Goal: Find specific page/section: Find specific page/section

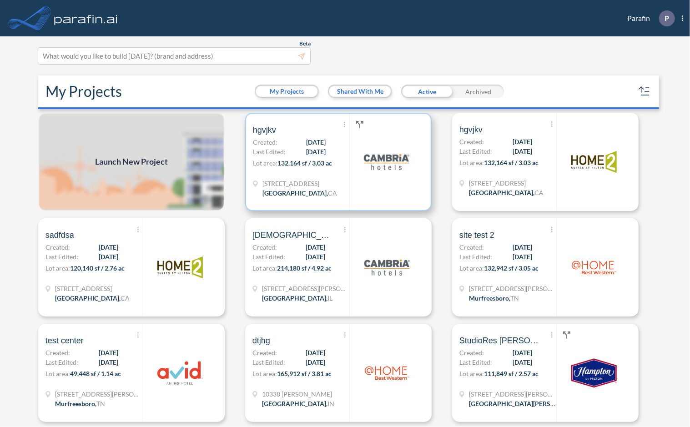
click at [317, 147] on span "[DATE]" at bounding box center [316, 152] width 20 height 10
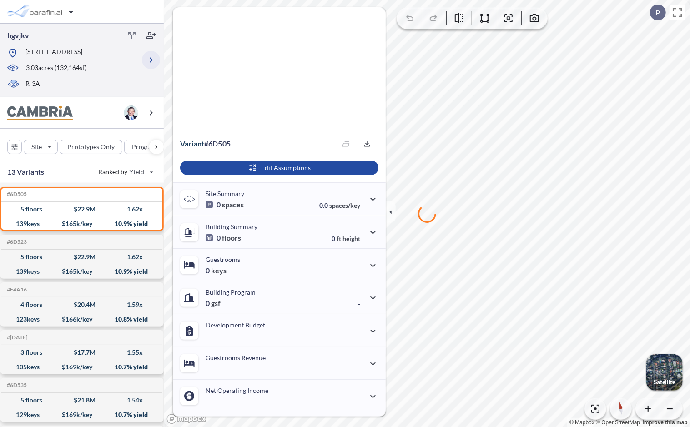
click at [151, 63] on icon "button" at bounding box center [151, 60] width 11 height 11
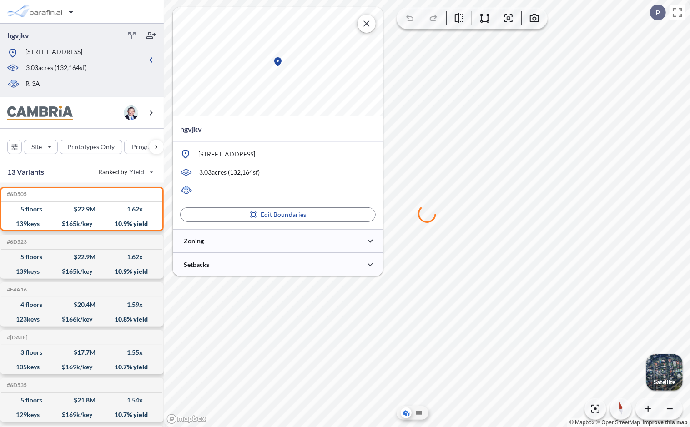
type input "*****"
click at [300, 244] on div at bounding box center [278, 240] width 210 height 23
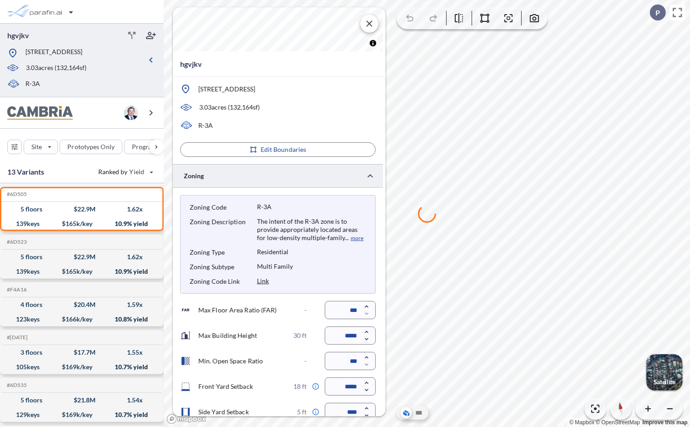
scroll to position [151, 0]
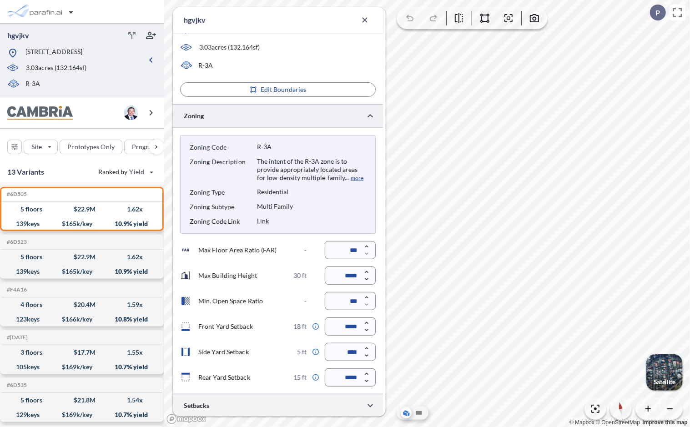
click at [288, 400] on div at bounding box center [278, 405] width 210 height 23
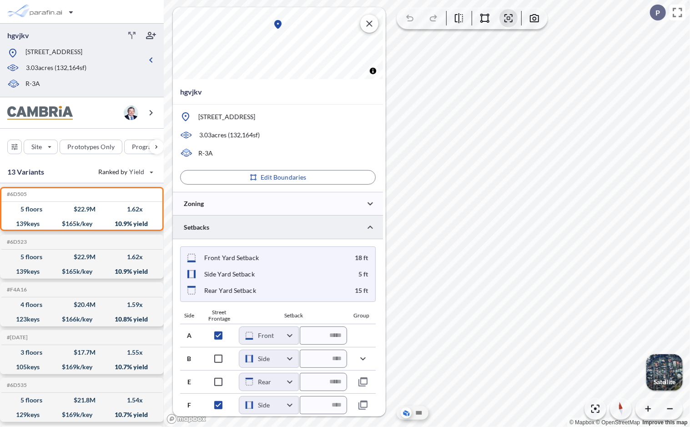
scroll to position [36, 0]
click at [290, 362] on body "hgvjkv [STREET_ADDRESS] 3.03 acres ( 132,164 sf) R-3A Site Prototypes Only Prog…" at bounding box center [345, 213] width 690 height 427
click at [374, 311] on div at bounding box center [345, 213] width 690 height 427
click at [287, 337] on body "hgvjkv [STREET_ADDRESS] 3.03 acres ( 132,164 sf) R-3A Site Prototypes Only Prog…" at bounding box center [345, 213] width 690 height 427
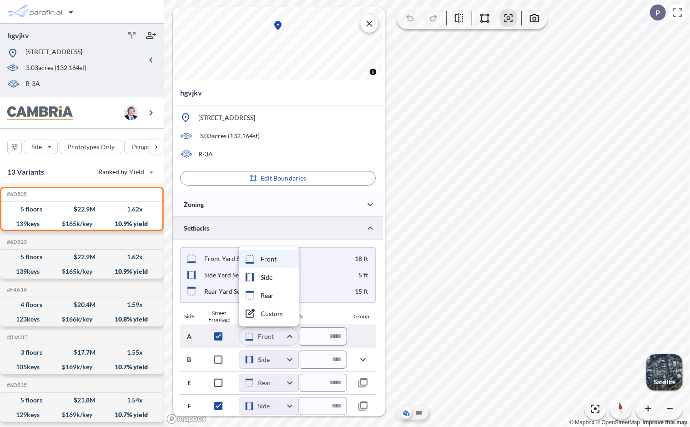
click at [287, 337] on div at bounding box center [345, 213] width 690 height 427
click at [287, 337] on body "hgvjkv [STREET_ADDRESS] 3.03 acres ( 132,164 sf) R-3A Site Prototypes Only Prog…" at bounding box center [345, 213] width 690 height 427
click at [287, 337] on div at bounding box center [345, 213] width 690 height 427
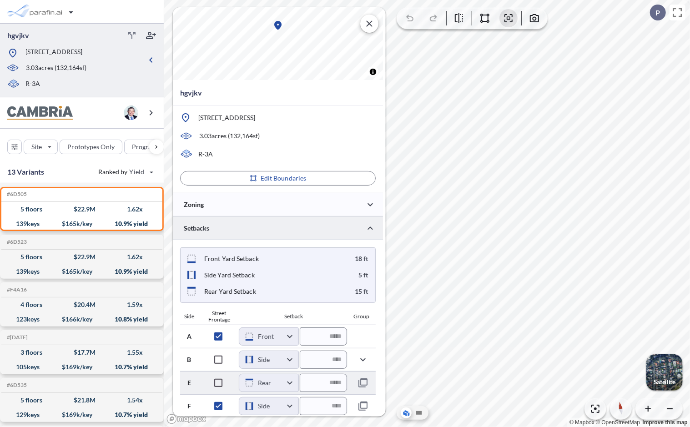
click at [291, 385] on body "hgvjkv [STREET_ADDRESS] 3.03 acres ( 132,164 sf) R-3A Site Prototypes Only Prog…" at bounding box center [345, 213] width 690 height 427
click at [291, 385] on div at bounding box center [345, 213] width 690 height 427
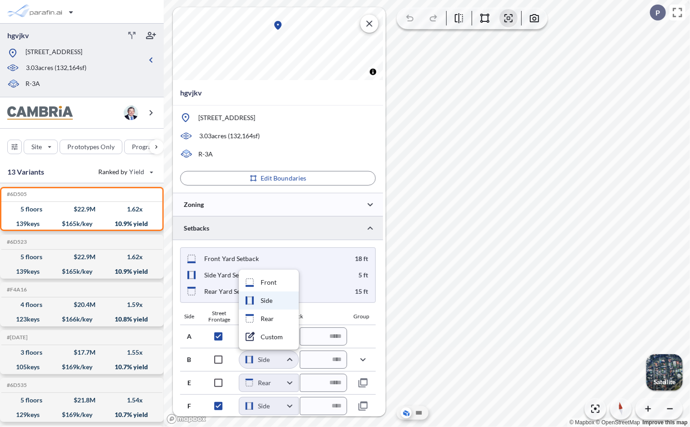
click at [296, 358] on body "hgvjkv [STREET_ADDRESS] 3.03 acres ( 132,164 sf) R-3A Site Prototypes Only Prog…" at bounding box center [345, 213] width 690 height 427
click at [296, 358] on div at bounding box center [345, 213] width 690 height 427
click at [296, 358] on body "hgvjkv [STREET_ADDRESS] 3.03 acres ( 132,164 sf) R-3A Site Prototypes Only Prog…" at bounding box center [345, 213] width 690 height 427
click at [296, 358] on div at bounding box center [345, 213] width 690 height 427
click at [296, 358] on body "hgvjkv [STREET_ADDRESS] 3.03 acres ( 132,164 sf) R-3A Site Prototypes Only Prog…" at bounding box center [345, 213] width 690 height 427
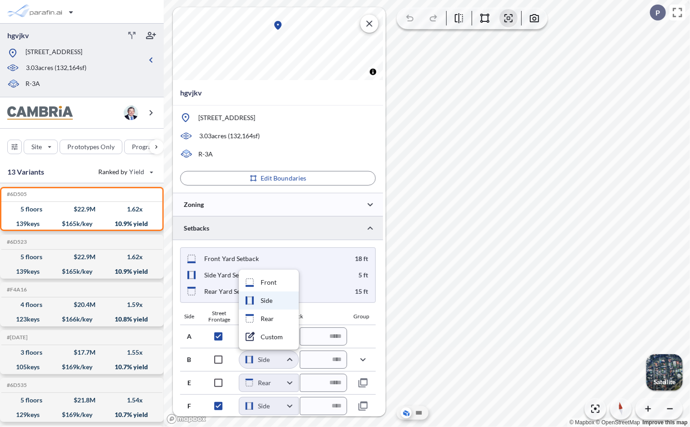
click at [296, 358] on div at bounding box center [345, 213] width 690 height 427
click at [293, 360] on body "hgvjkv [STREET_ADDRESS] 3.03 acres ( 132,164 sf) R-3A Site Prototypes Only Prog…" at bounding box center [345, 213] width 690 height 427
click at [293, 360] on div at bounding box center [345, 213] width 690 height 427
click at [293, 360] on body "hgvjkv [STREET_ADDRESS] 3.03 acres ( 132,164 sf) R-3A Site Prototypes Only Prog…" at bounding box center [345, 213] width 690 height 427
click at [290, 358] on div at bounding box center [345, 213] width 690 height 427
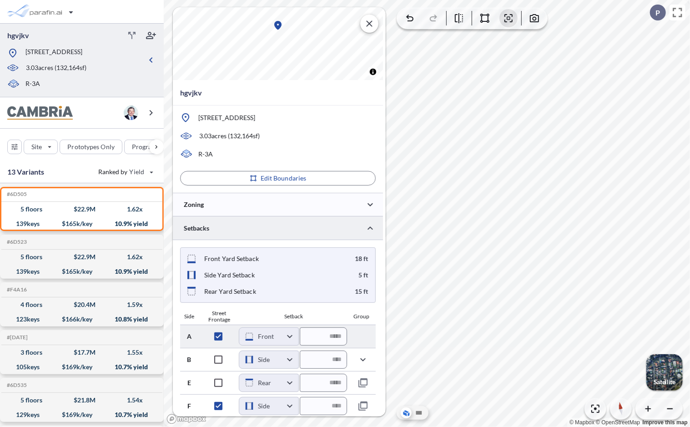
click at [194, 332] on div "A Front ***** ​ *****" at bounding box center [278, 336] width 196 height 23
click at [320, 201] on div at bounding box center [278, 204] width 210 height 23
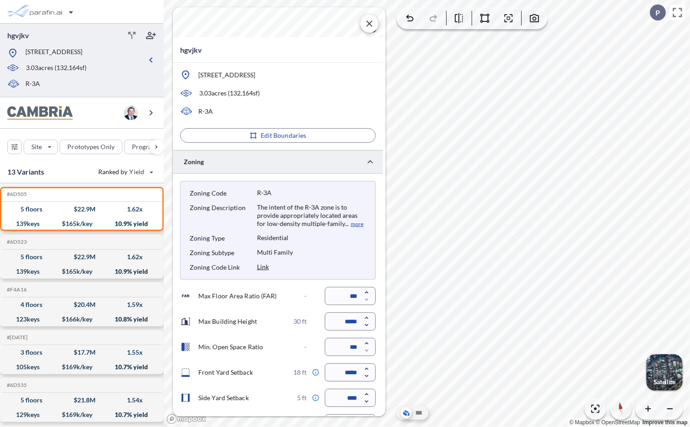
scroll to position [151, 0]
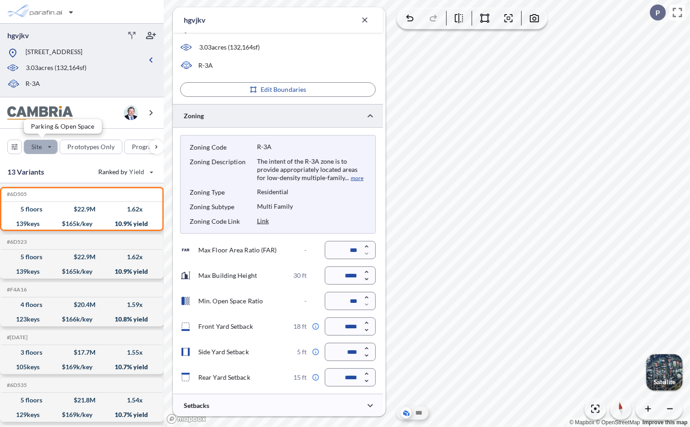
click at [51, 146] on div "button" at bounding box center [40, 147] width 33 height 14
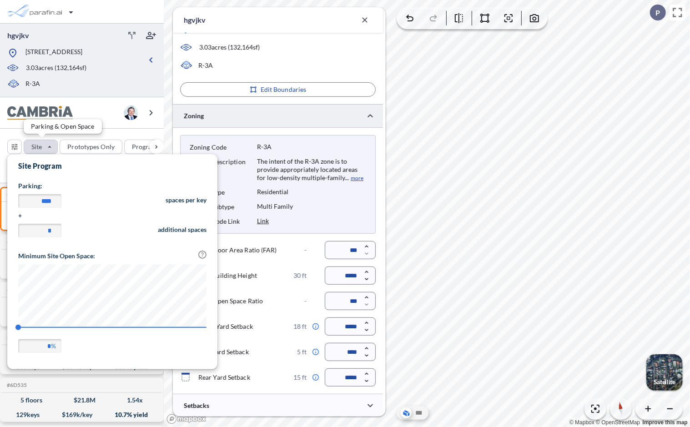
scroll to position [212, 210]
click at [51, 146] on div "button" at bounding box center [40, 147] width 33 height 14
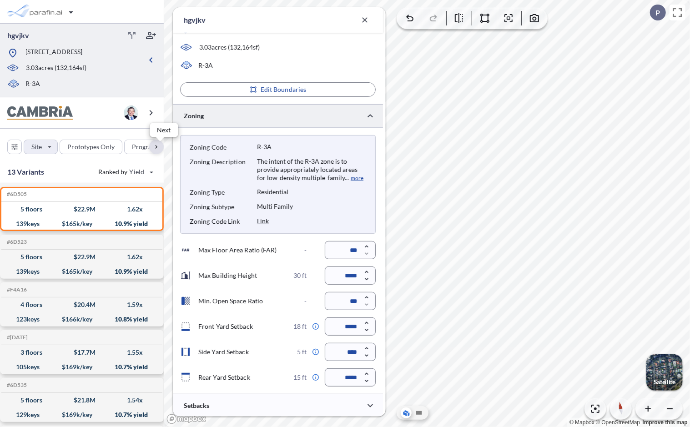
click at [152, 146] on div "button" at bounding box center [156, 147] width 15 height 15
click at [5, 145] on div "button" at bounding box center [7, 147] width 15 height 15
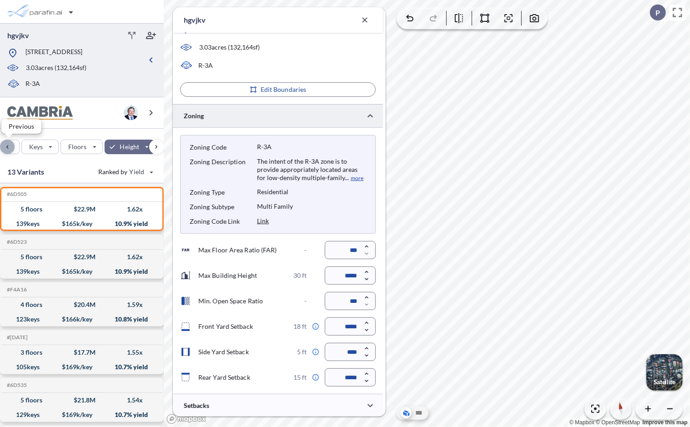
click at [5, 145] on div "button" at bounding box center [7, 147] width 15 height 15
click at [5, 145] on div "Site Prototypes Only Program Keys Floors Height FAR Room mix Budget" at bounding box center [82, 145] width 164 height 32
click at [159, 143] on div "button" at bounding box center [156, 147] width 15 height 15
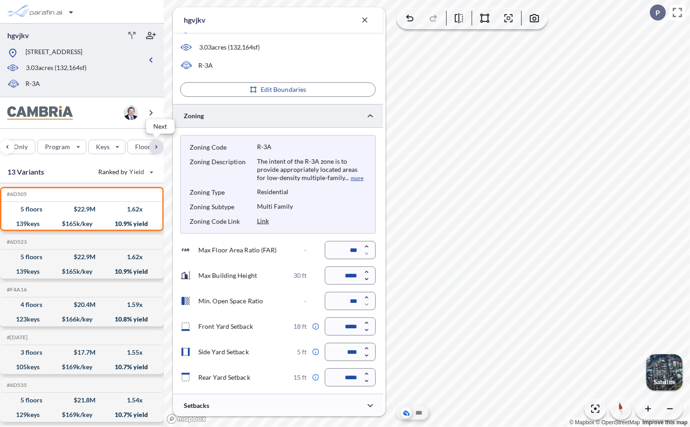
scroll to position [0, 111]
click at [159, 143] on div "button" at bounding box center [156, 147] width 15 height 15
click at [12, 149] on div "button" at bounding box center [7, 147] width 15 height 15
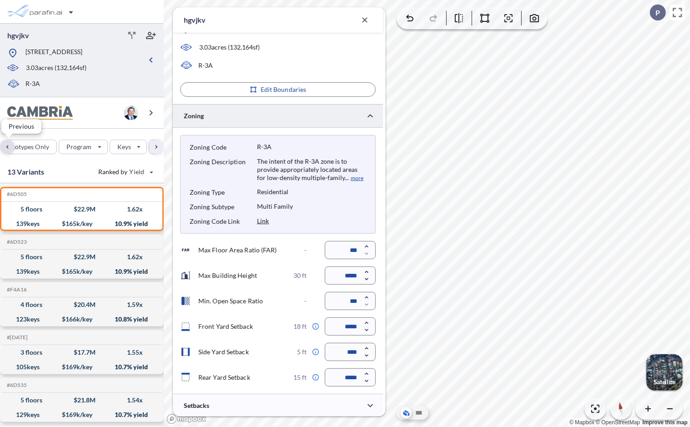
click at [12, 149] on div "button" at bounding box center [7, 147] width 15 height 15
click at [12, 149] on icon "button" at bounding box center [14, 147] width 6 height 6
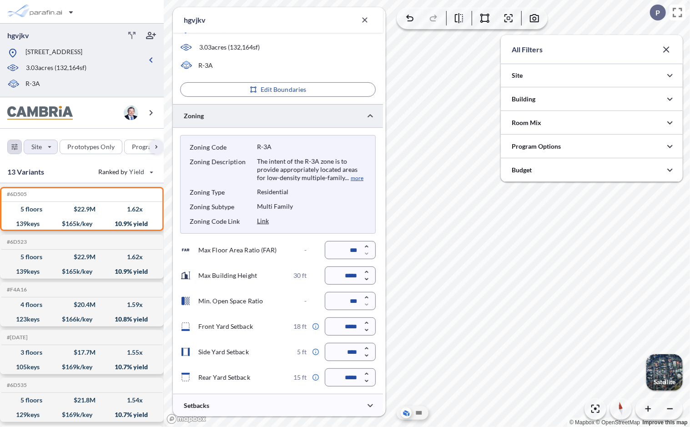
scroll to position [455158, 454976]
click at [666, 51] on icon "button" at bounding box center [666, 49] width 11 height 11
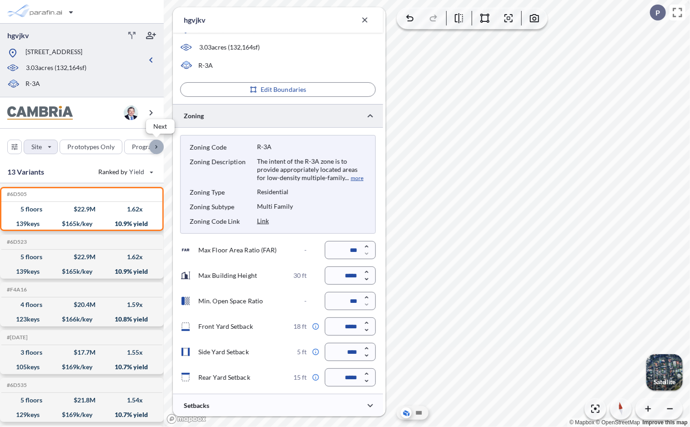
click at [156, 147] on div "button" at bounding box center [156, 147] width 15 height 15
click at [157, 146] on div "button" at bounding box center [156, 147] width 15 height 15
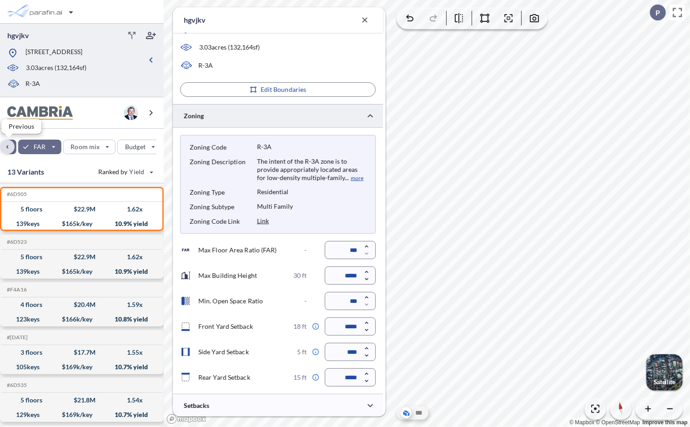
click at [7, 145] on div "button" at bounding box center [7, 147] width 15 height 15
